Goal: Find specific page/section: Find specific page/section

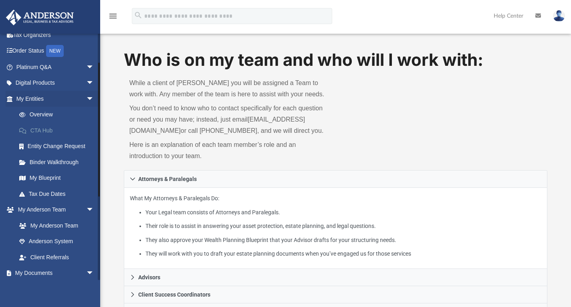
scroll to position [80, 0]
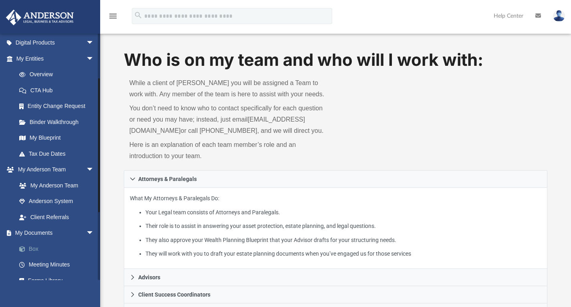
click at [37, 248] on link "Box" at bounding box center [58, 249] width 95 height 16
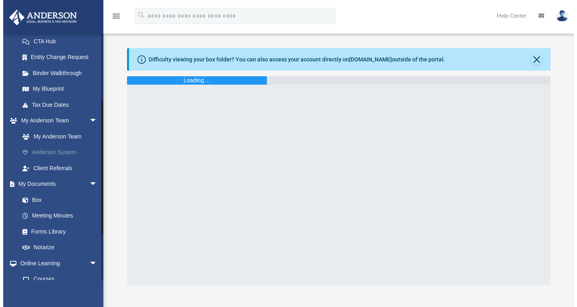
scroll to position [120, 0]
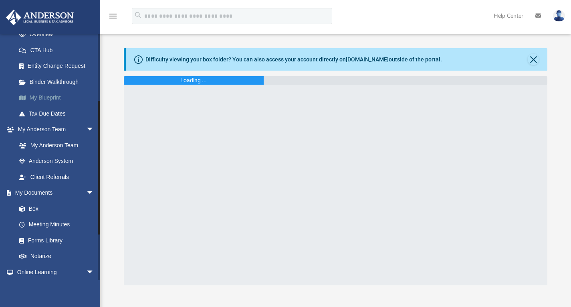
click at [50, 96] on link "My Blueprint" at bounding box center [58, 98] width 95 height 16
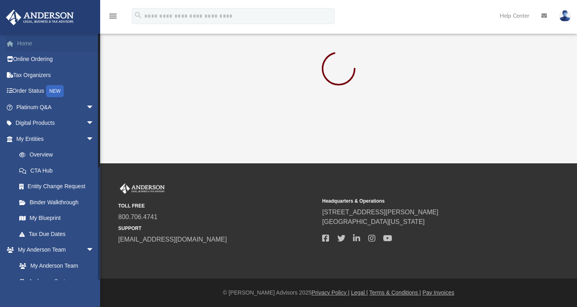
click at [29, 44] on link "Home" at bounding box center [56, 43] width 101 height 16
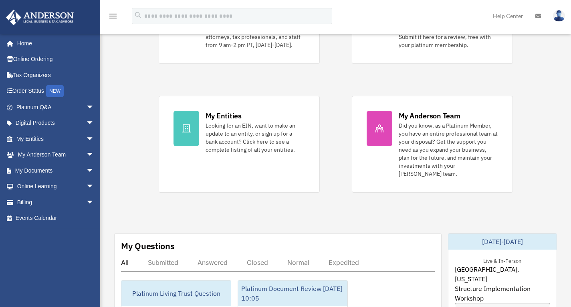
scroll to position [120, 0]
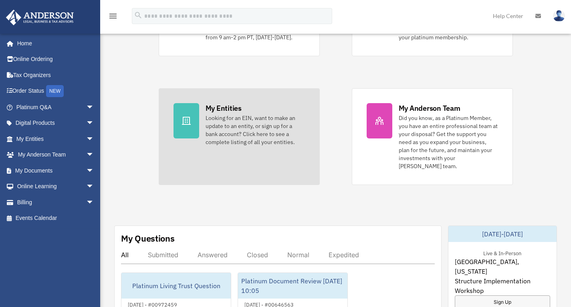
click at [260, 132] on div "Looking for an EIN, want to make an update to an entity, or sign up for a bank …" at bounding box center [255, 130] width 99 height 32
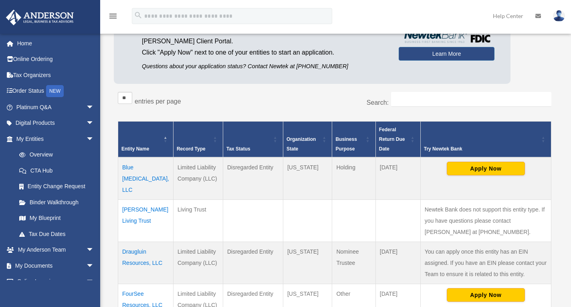
scroll to position [120, 0]
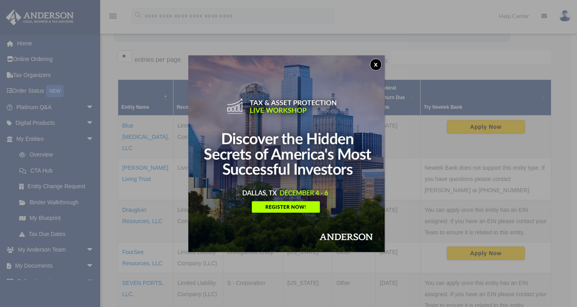
click at [378, 64] on button "x" at bounding box center [376, 65] width 12 height 12
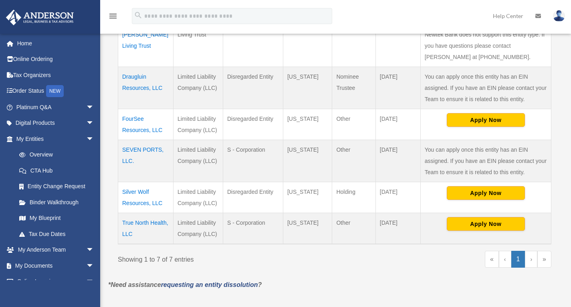
scroll to position [281, 0]
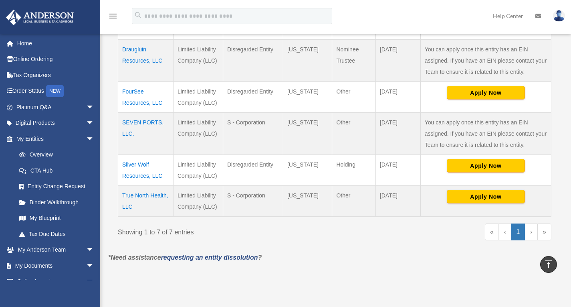
click at [136, 198] on td "True North Health, LLC" at bounding box center [145, 201] width 55 height 31
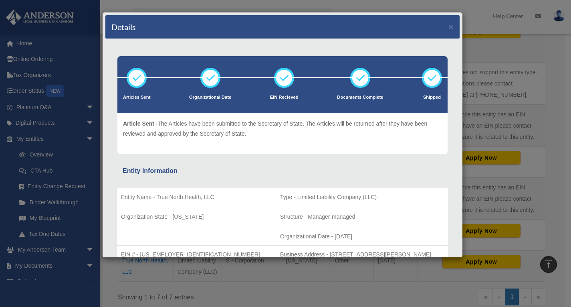
scroll to position [200, 0]
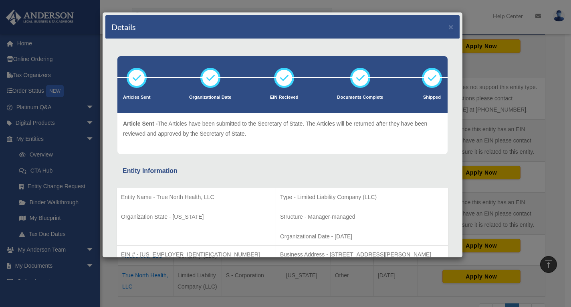
click at [514, 62] on div "Details × Articles Sent Organizational Date" at bounding box center [285, 153] width 571 height 307
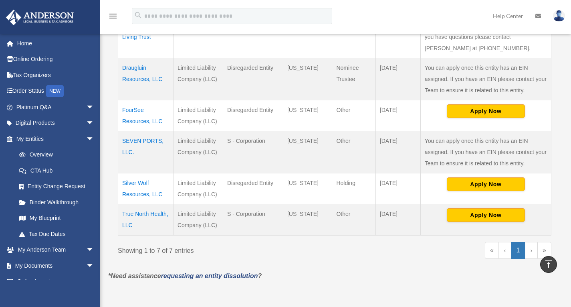
scroll to position [281, 0]
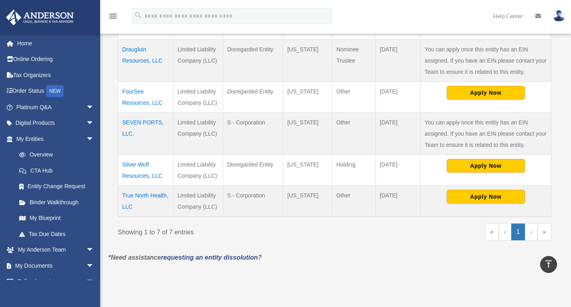
click at [142, 203] on td "True North Health, LLC" at bounding box center [145, 201] width 55 height 31
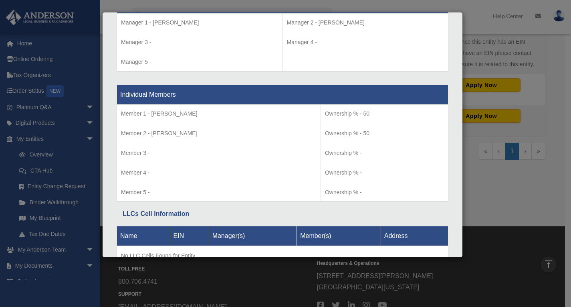
scroll to position [850, 0]
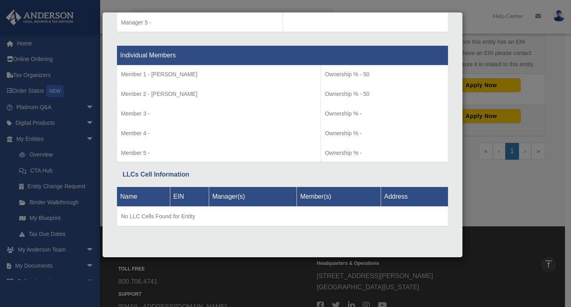
click at [541, 49] on div "Details × Articles Sent Organizational Date" at bounding box center [285, 153] width 571 height 307
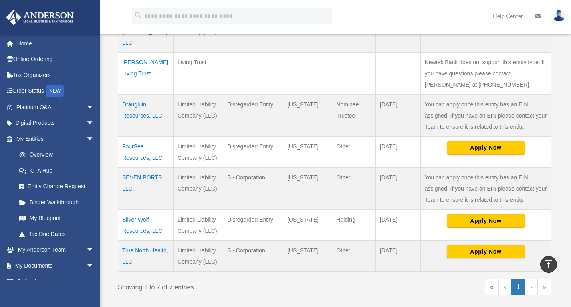
scroll to position [40, 0]
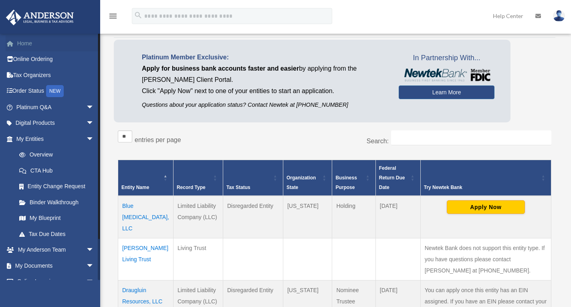
click at [28, 44] on link "Home" at bounding box center [56, 43] width 101 height 16
